Goal: Task Accomplishment & Management: Manage account settings

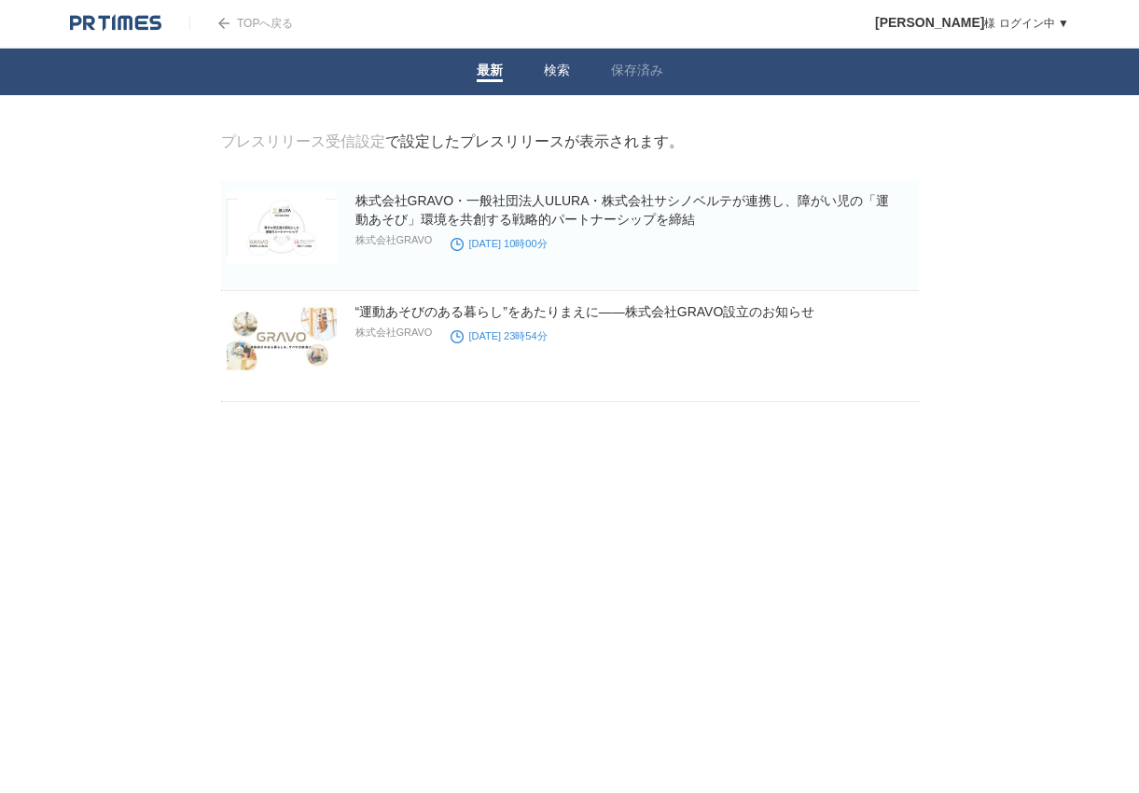
click at [555, 79] on span at bounding box center [557, 80] width 26 height 3
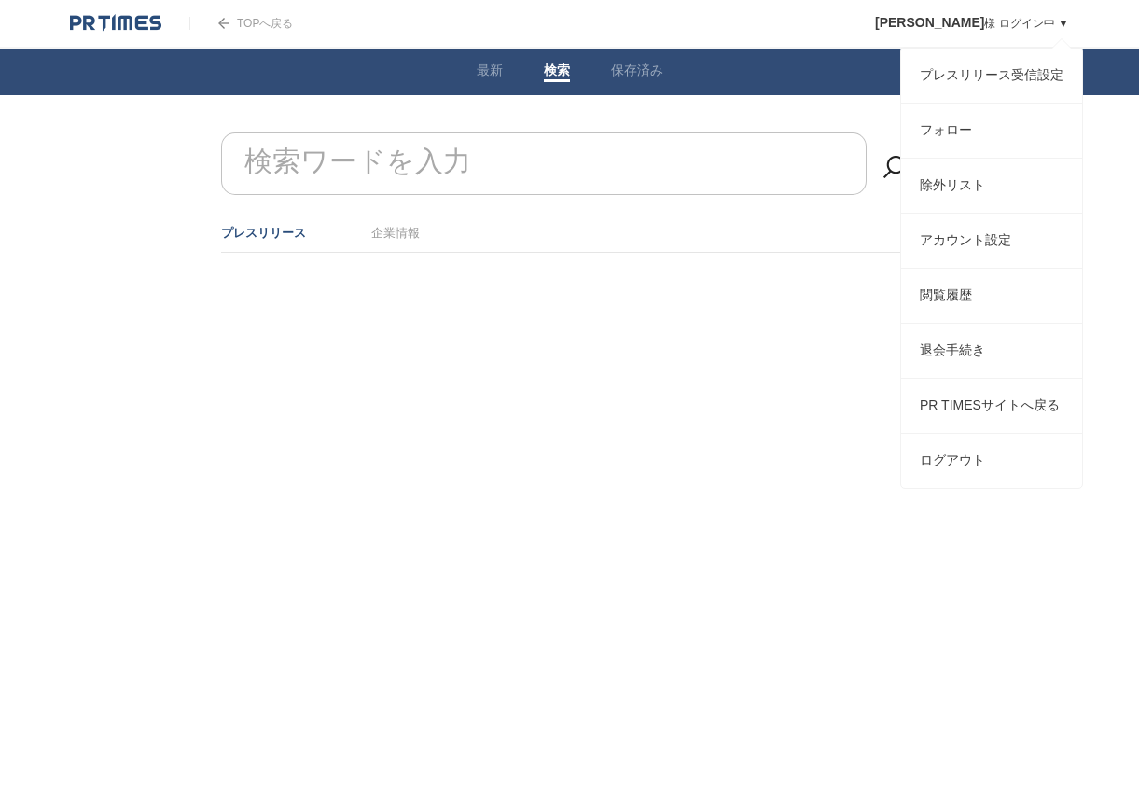
click at [1063, 47] on ul "プレスリリース受信設定 フォロー 除外リスト アカウント設定 閲覧履歴 退会手続き PR TIMESサイトへ戻る ログアウト" at bounding box center [991, 268] width 183 height 442
click at [994, 58] on link "プレスリリース受信設定" at bounding box center [991, 76] width 181 height 54
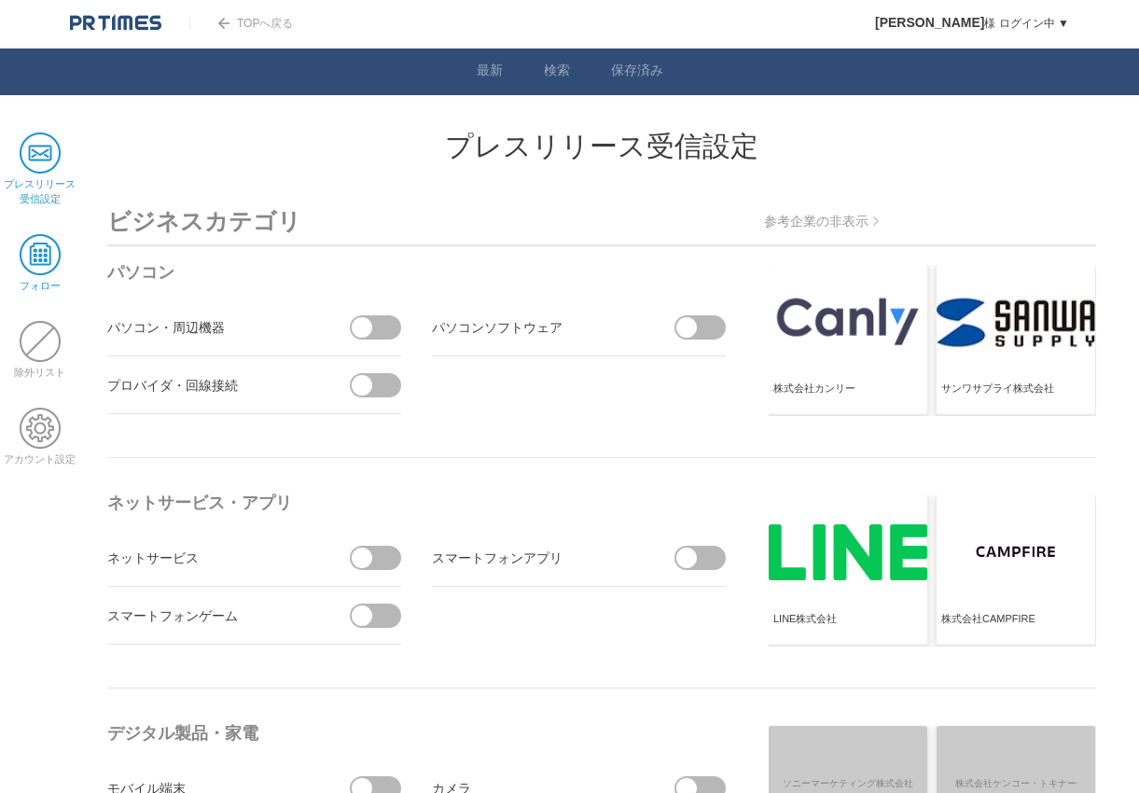
click at [44, 244] on span at bounding box center [40, 254] width 41 height 41
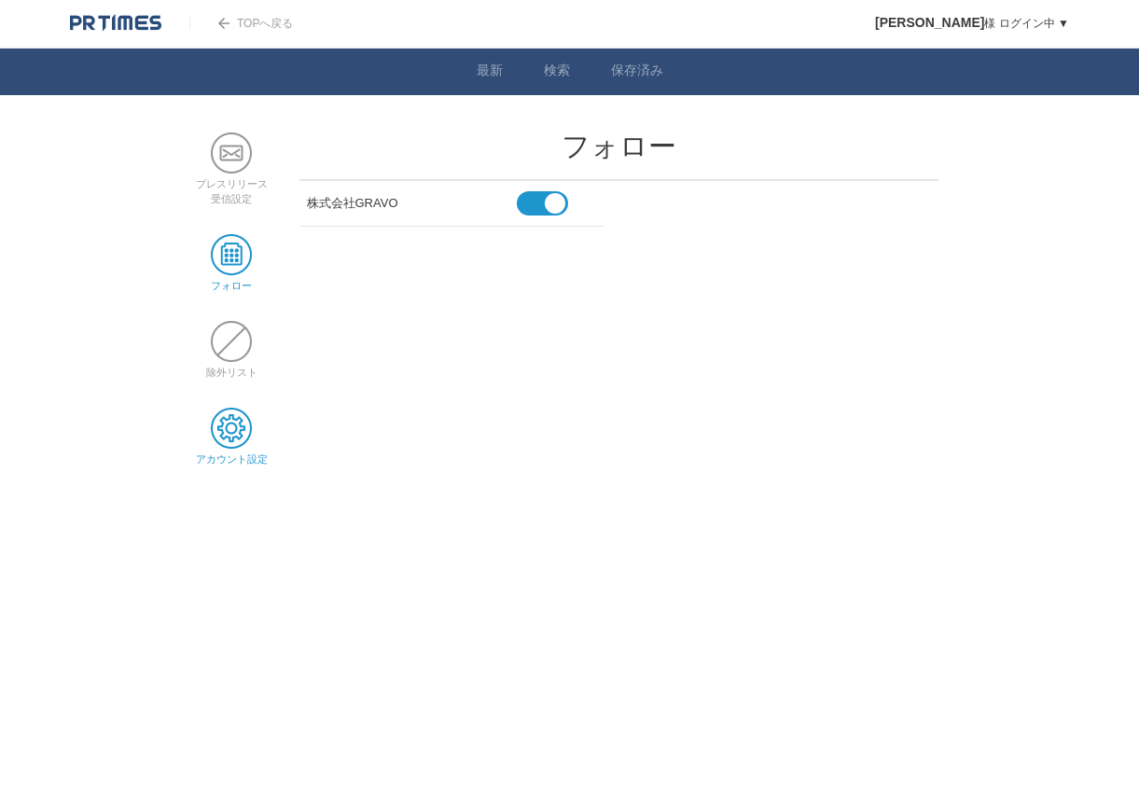
click at [228, 438] on span at bounding box center [231, 428] width 41 height 41
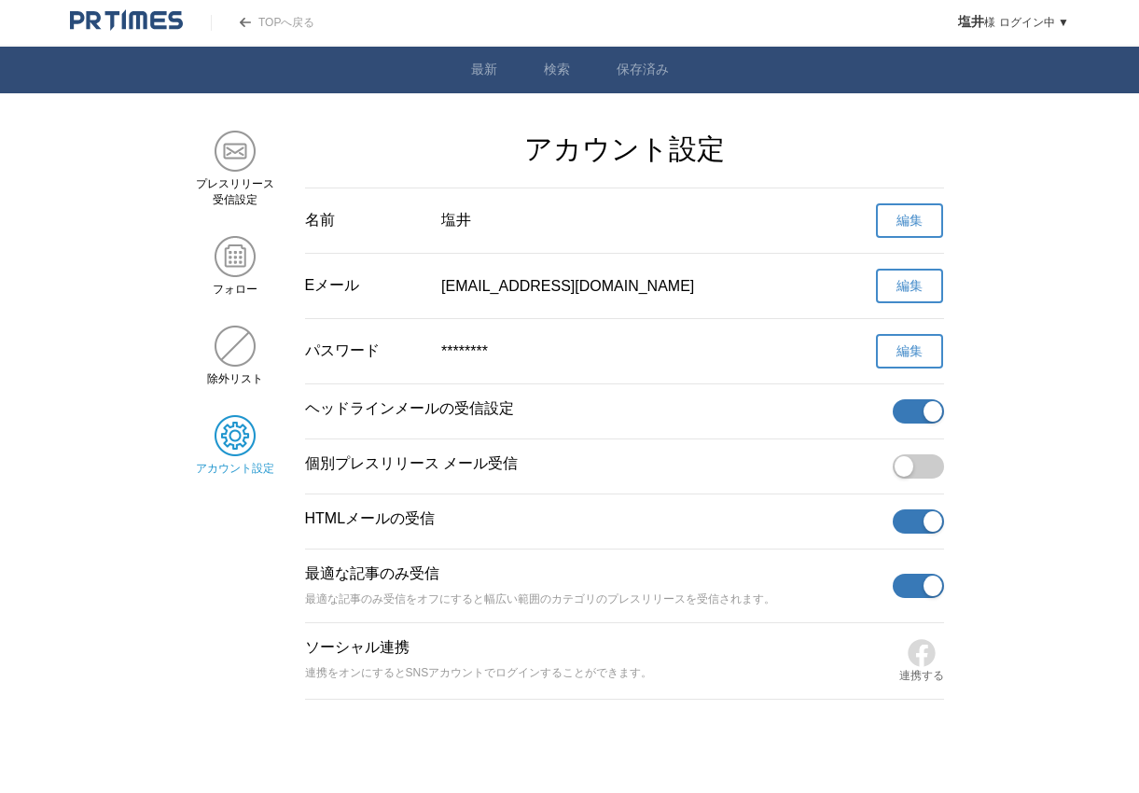
click at [923, 411] on span "button" at bounding box center [932, 411] width 19 height 21
